Goal: Transaction & Acquisition: Purchase product/service

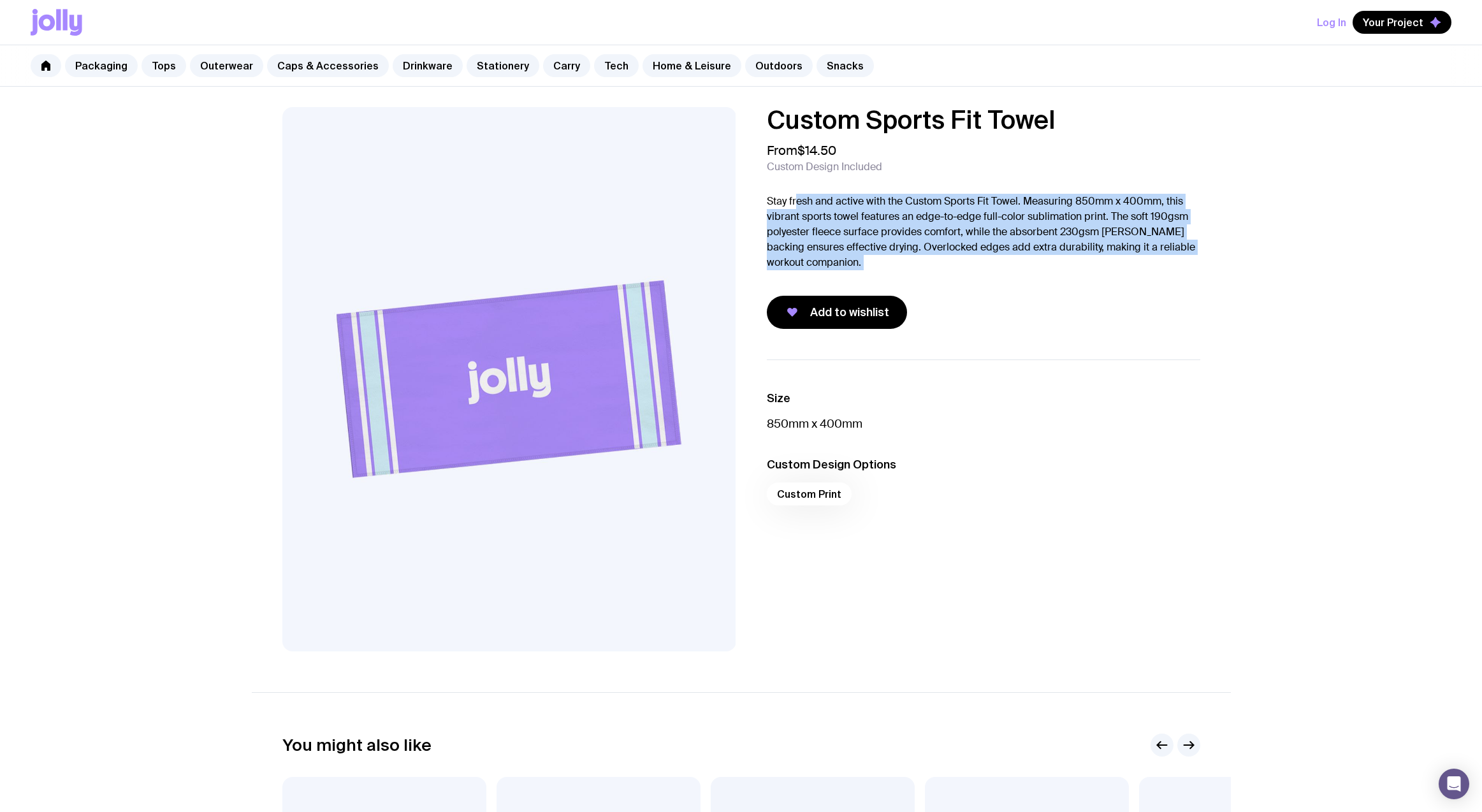
drag, startPoint x: 803, startPoint y: 207, endPoint x: 953, endPoint y: 276, distance: 165.1
click at [953, 276] on div "Custom Sports Fit Towel From $14.50 Custom Design Included Stay fresh and activ…" at bounding box center [984, 217] width 434 height 222
drag, startPoint x: 953, startPoint y: 276, endPoint x: 763, endPoint y: 203, distance: 203.5
click at [763, 203] on div "Custom Sports Fit Towel From $14.50 Custom Design Included Stay fresh and activ…" at bounding box center [973, 217] width 453 height 222
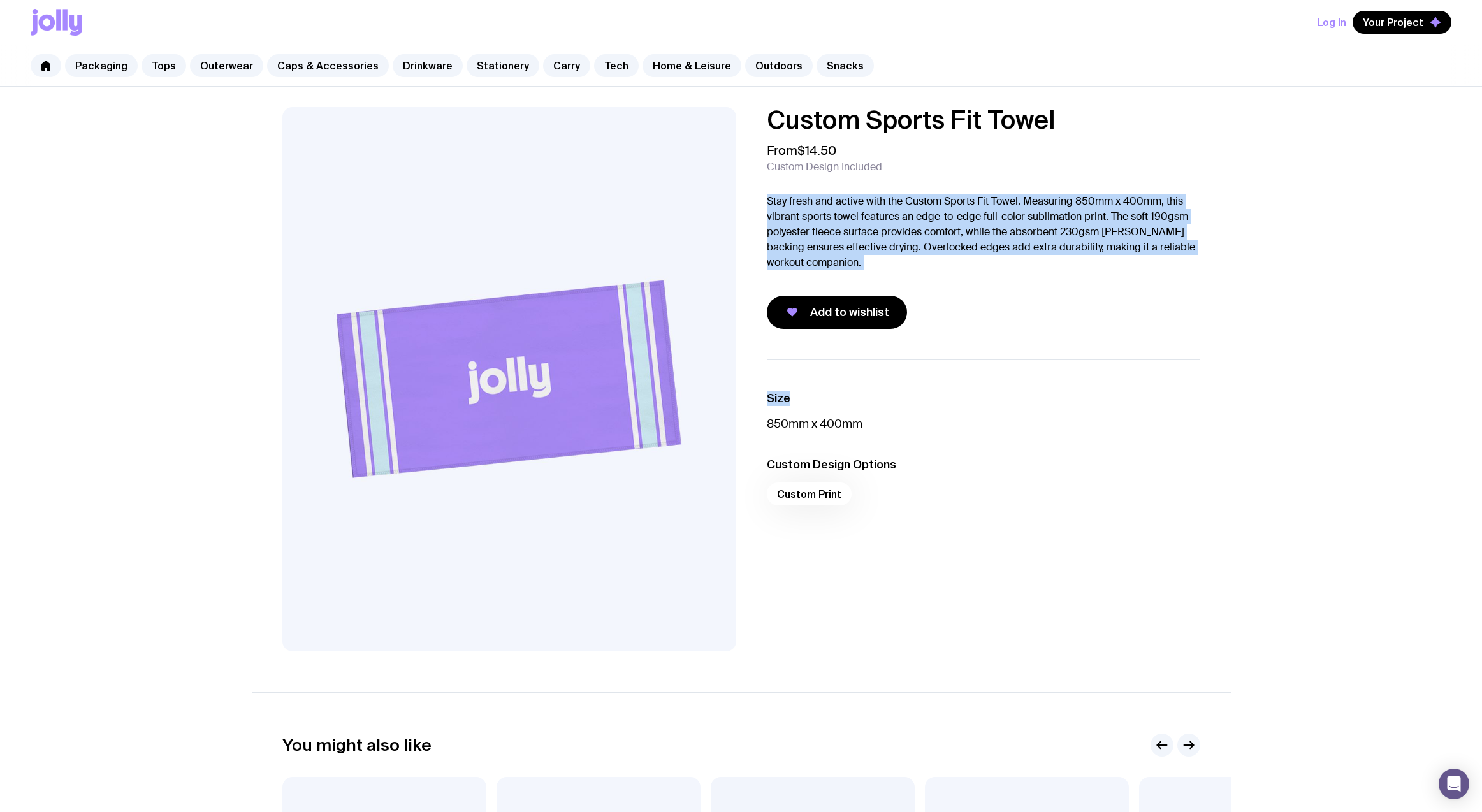
click at [763, 203] on div "Custom Sports Fit Towel From $14.50 Custom Design Included Stay fresh and activ…" at bounding box center [973, 217] width 453 height 222
drag, startPoint x: 763, startPoint y: 203, endPoint x: 940, endPoint y: 263, distance: 186.9
click at [940, 263] on div "Custom Sports Fit Towel From $14.50 Custom Design Included Stay fresh and activ…" at bounding box center [973, 217] width 453 height 222
click at [940, 263] on p "Stay fresh and active with the Custom Sports Fit Towel. Measuring 850mm x 400mm…" at bounding box center [984, 232] width 434 height 77
drag, startPoint x: 940, startPoint y: 263, endPoint x: 755, endPoint y: 203, distance: 194.5
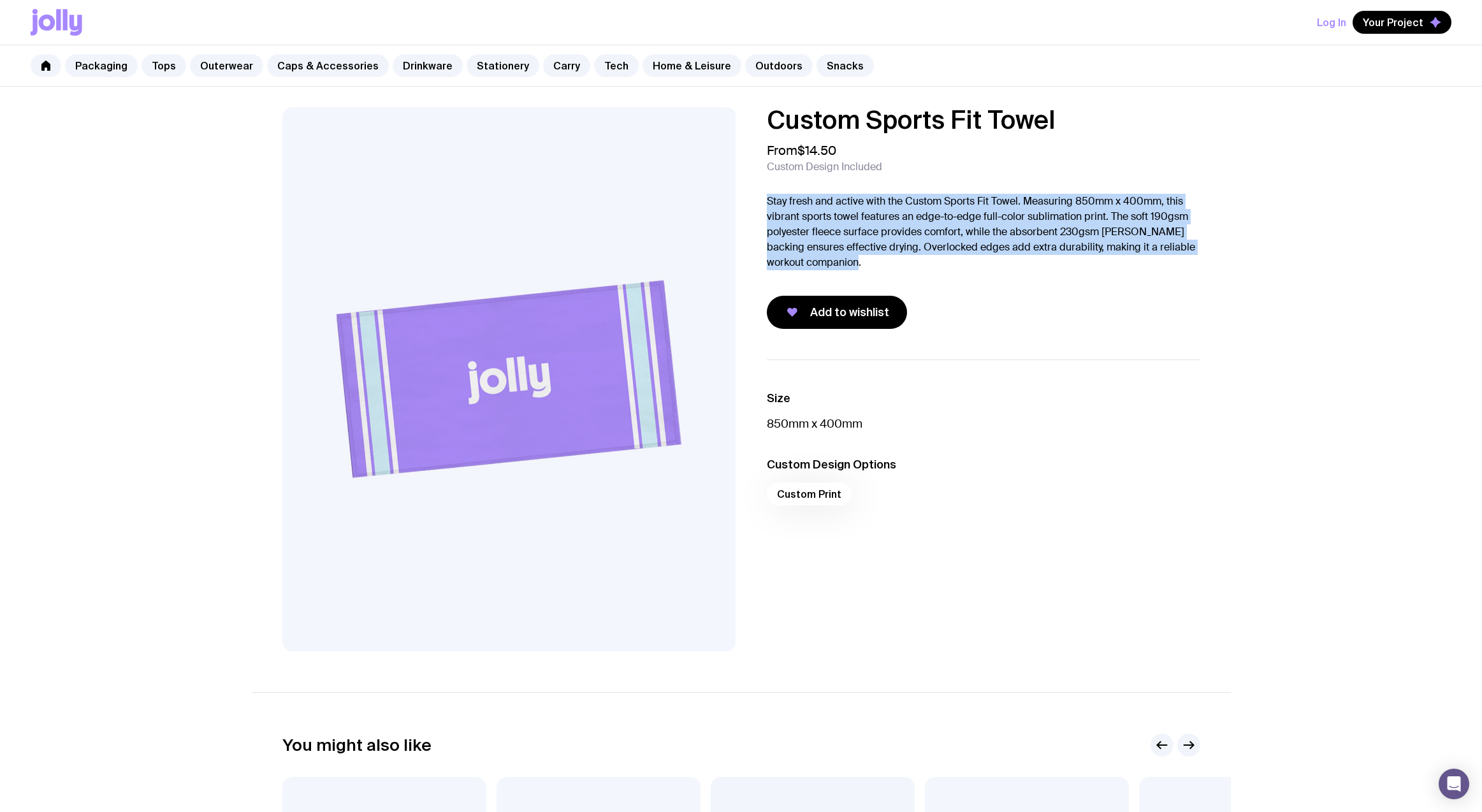
click at [755, 203] on div "Custom Sports Fit Towel From $14.50 Custom Design Included Stay fresh and activ…" at bounding box center [973, 217] width 453 height 222
click at [783, 210] on p "Stay fresh and active with the Custom Sports Fit Towel. Measuring 850mm x 400mm…" at bounding box center [984, 232] width 434 height 77
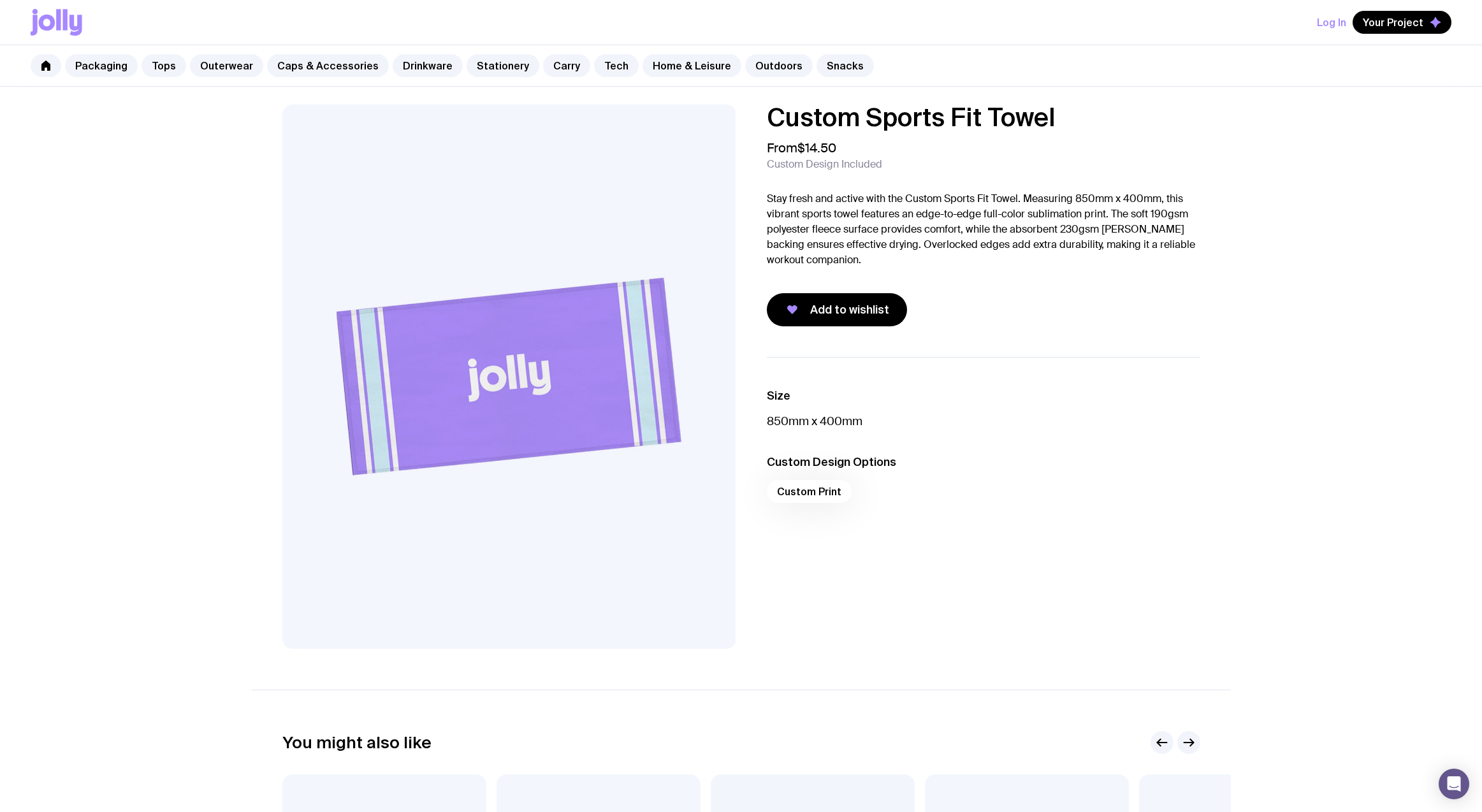
scroll to position [5, 0]
